Goal: Use online tool/utility: Utilize a website feature to perform a specific function

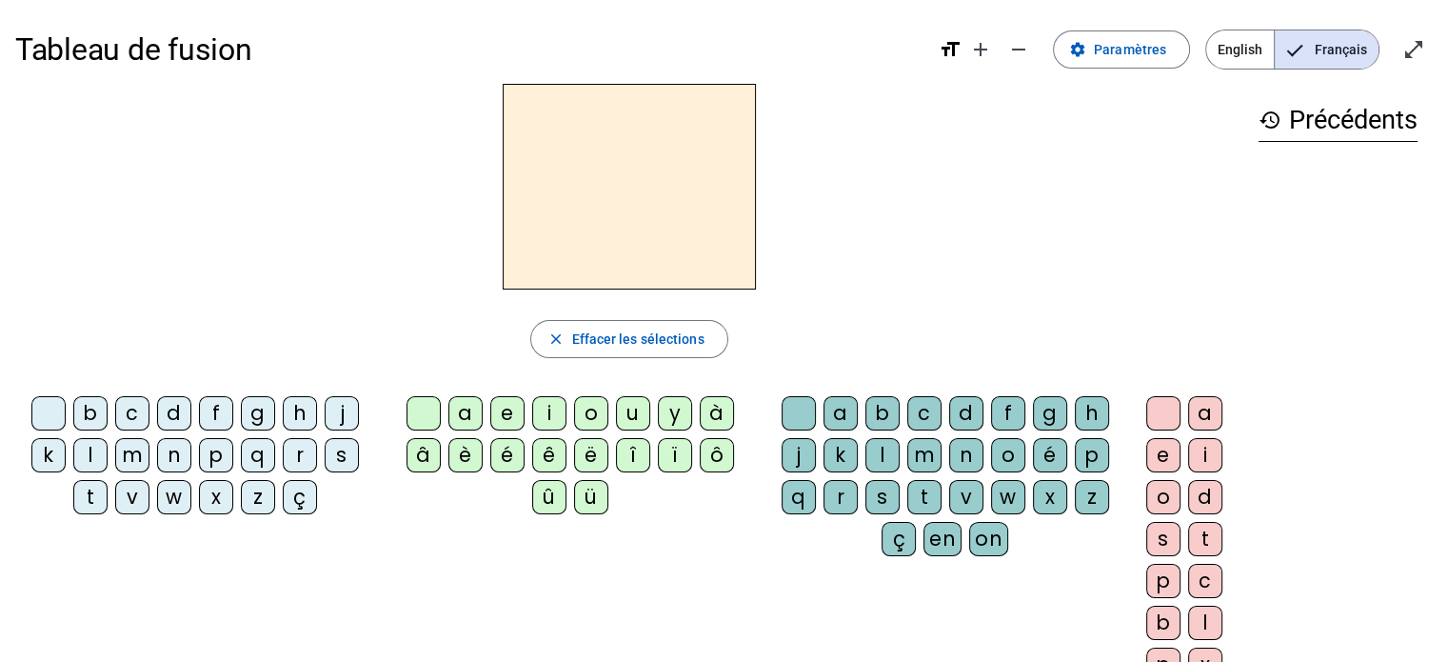
click at [122, 457] on div "m" at bounding box center [132, 455] width 34 height 34
click at [593, 414] on div "o" at bounding box center [591, 413] width 34 height 34
click at [927, 496] on div "t" at bounding box center [924, 497] width 34 height 34
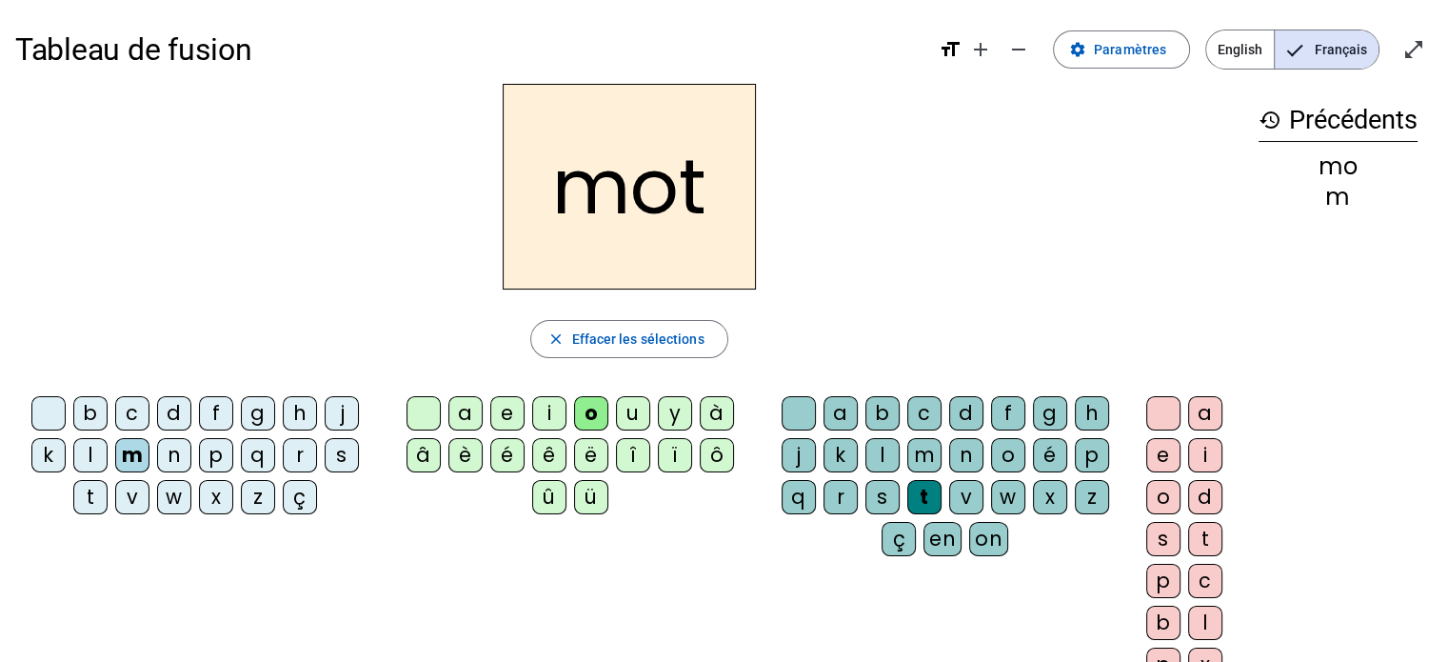
click at [217, 460] on div "p" at bounding box center [216, 455] width 34 height 34
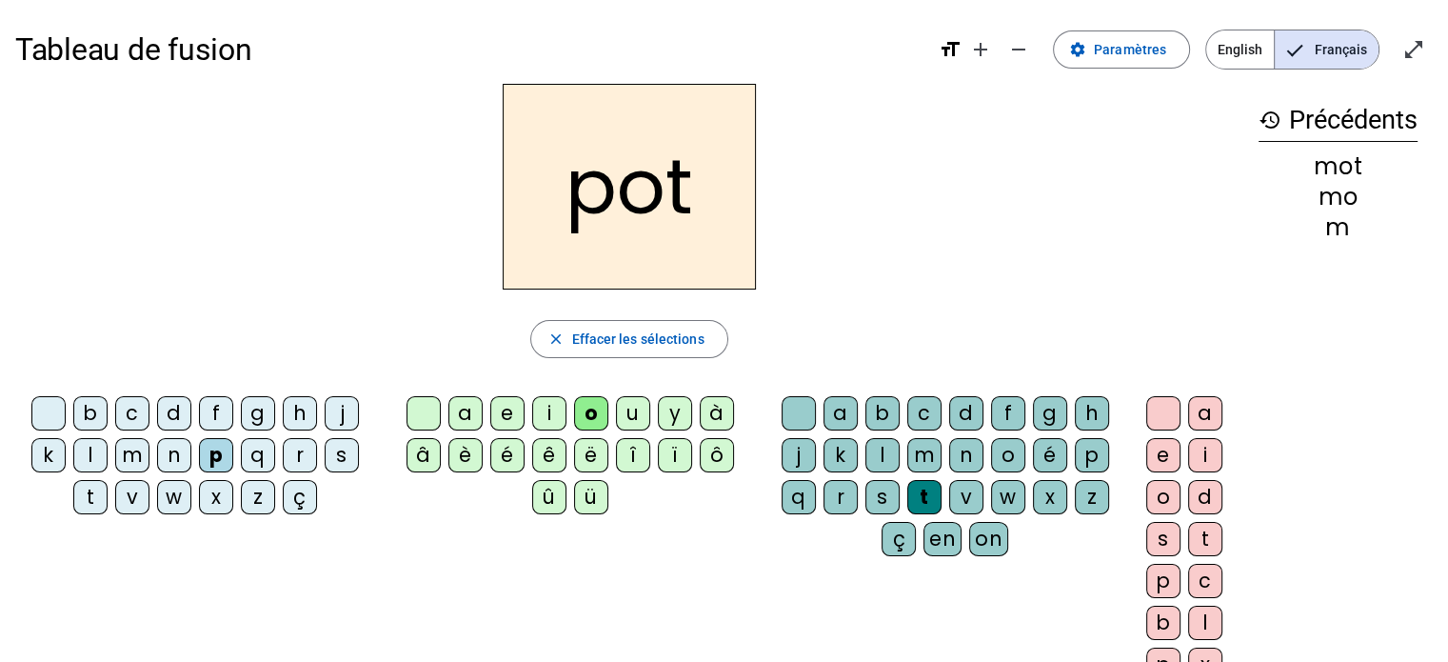
click at [89, 457] on div "l" at bounding box center [90, 455] width 34 height 34
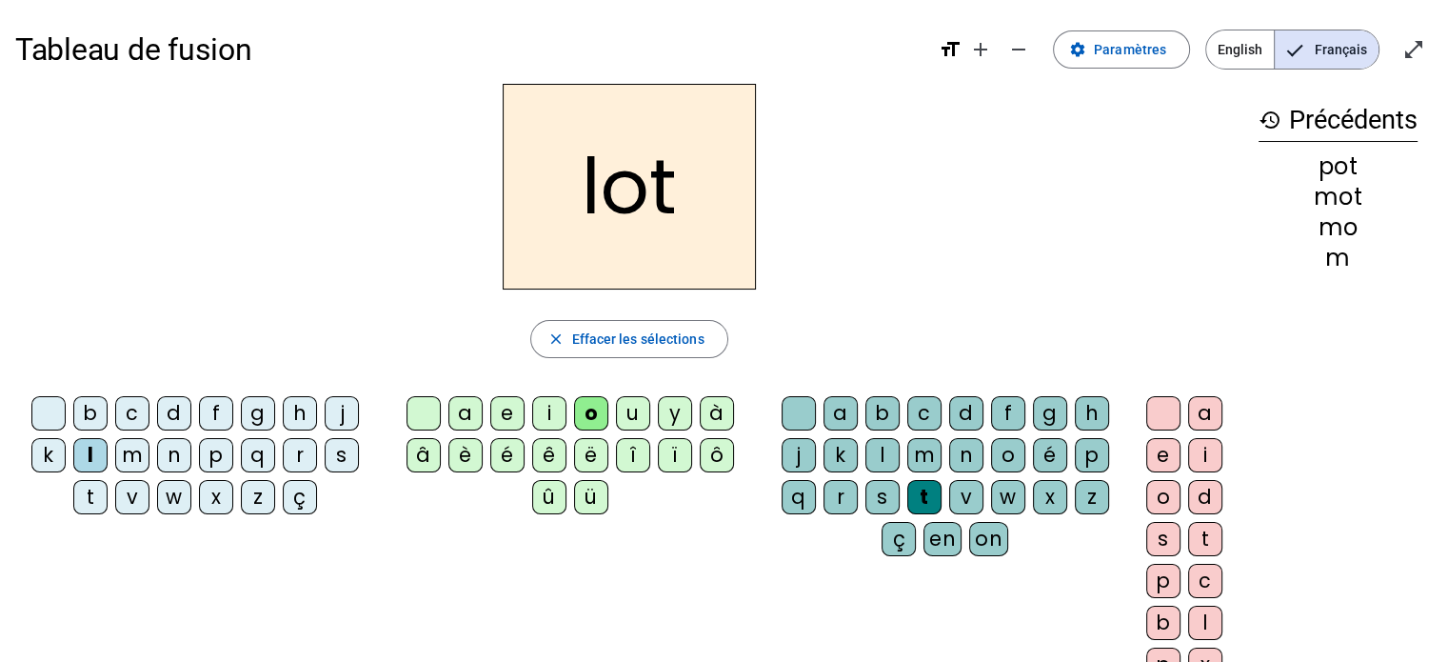
click at [301, 453] on div "r" at bounding box center [300, 455] width 34 height 34
click at [466, 410] on div "a" at bounding box center [465, 413] width 34 height 34
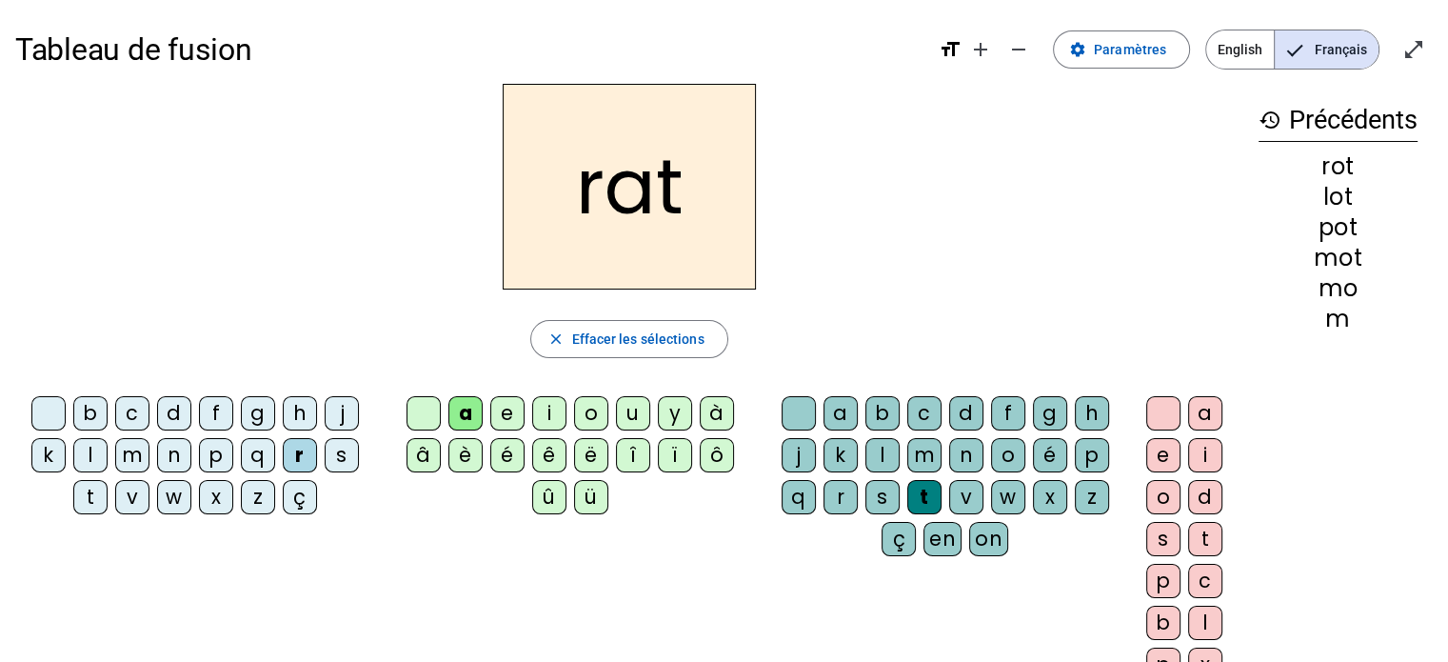
click at [544, 414] on div "i" at bounding box center [549, 413] width 34 height 34
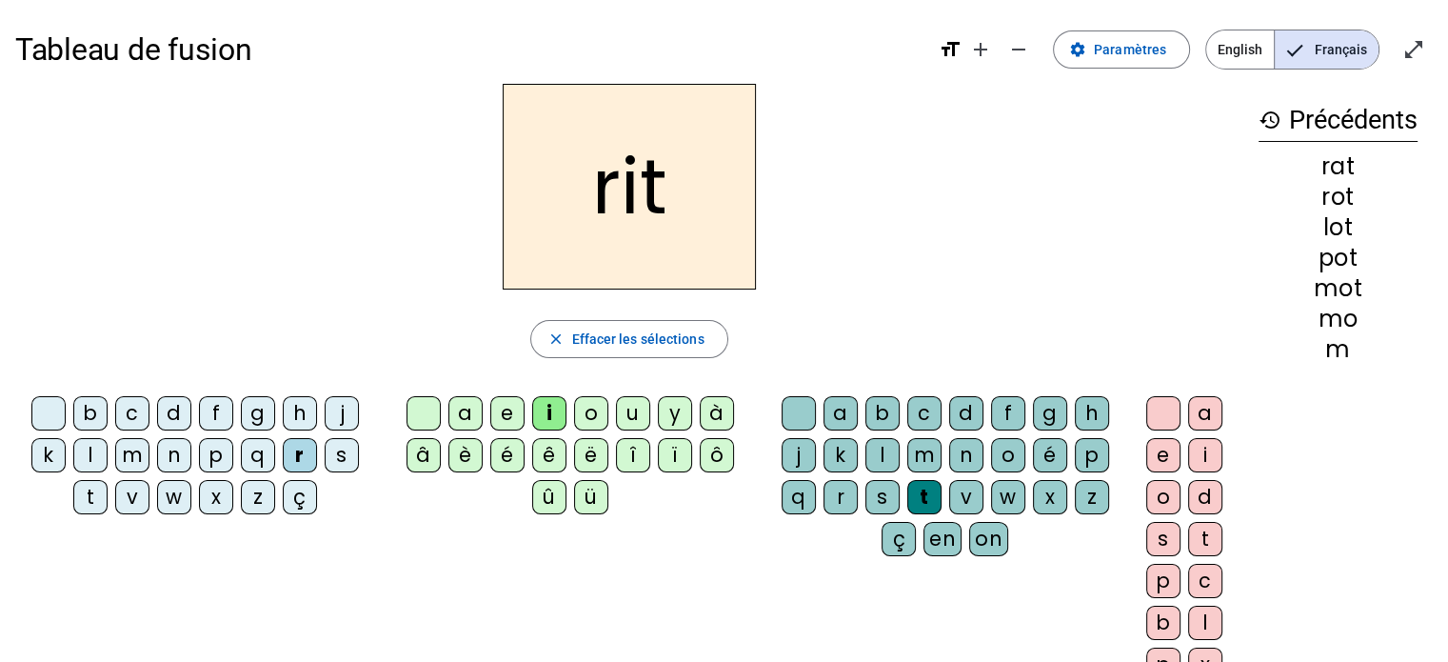
click at [131, 497] on div "v" at bounding box center [132, 497] width 34 height 34
click at [133, 456] on div "m" at bounding box center [132, 455] width 34 height 34
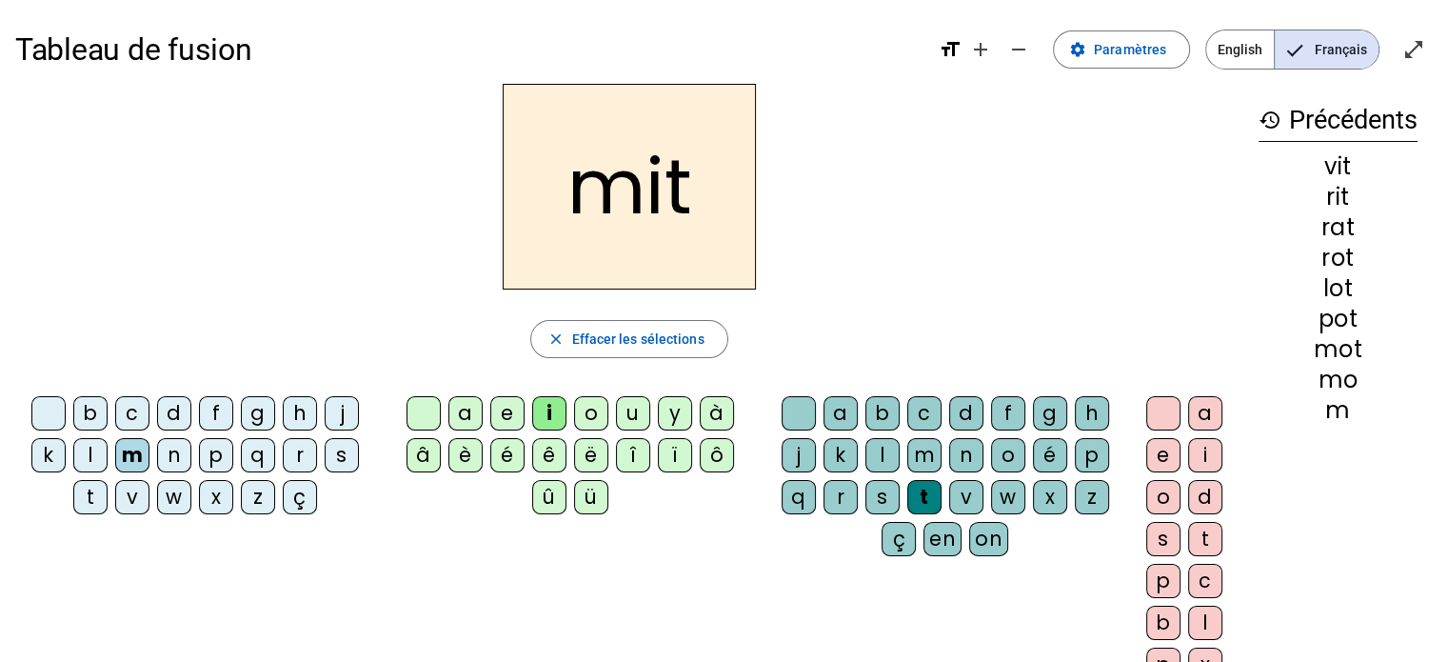
click at [175, 414] on div "d" at bounding box center [174, 413] width 34 height 34
